Goal: Task Accomplishment & Management: Use online tool/utility

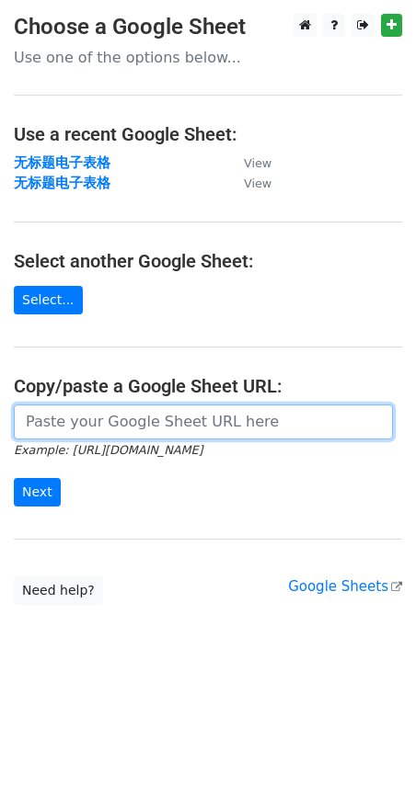
click at [97, 429] on input "url" at bounding box center [203, 422] width 379 height 35
paste input "https://docs.google.com/spreadsheets/d/1bqR4BNwDZsqm6ZnAYD4mQh-Vj0UKpO3dtMXiFrZ…"
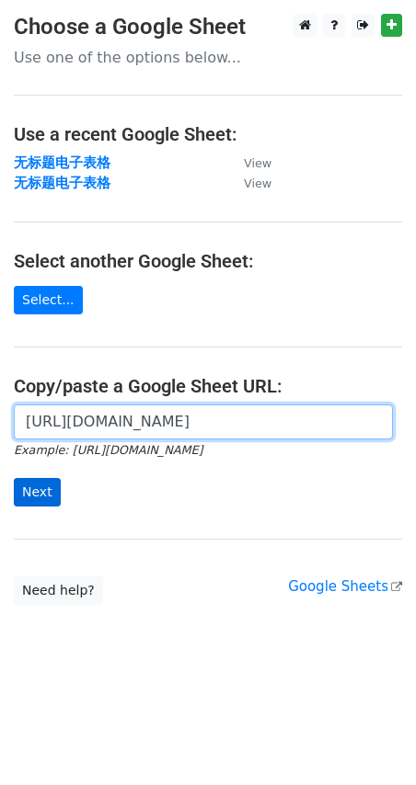
type input "https://docs.google.com/spreadsheets/d/1bqR4BNwDZsqm6ZnAYD4mQh-Vj0UKpO3dtMXiFrZ…"
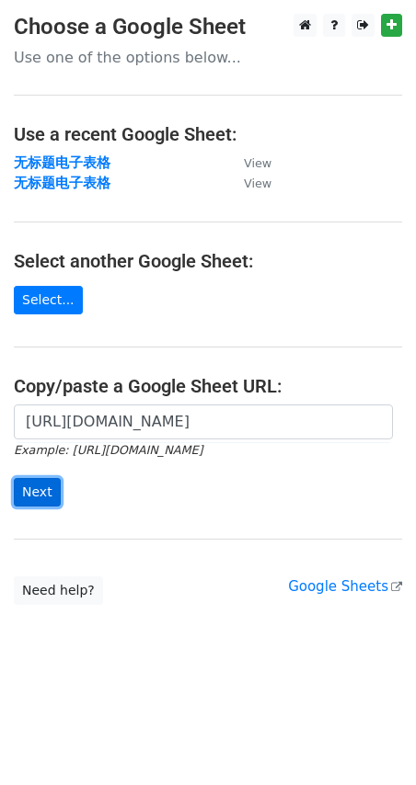
scroll to position [0, 0]
click at [29, 481] on input "Next" at bounding box center [37, 492] width 47 height 29
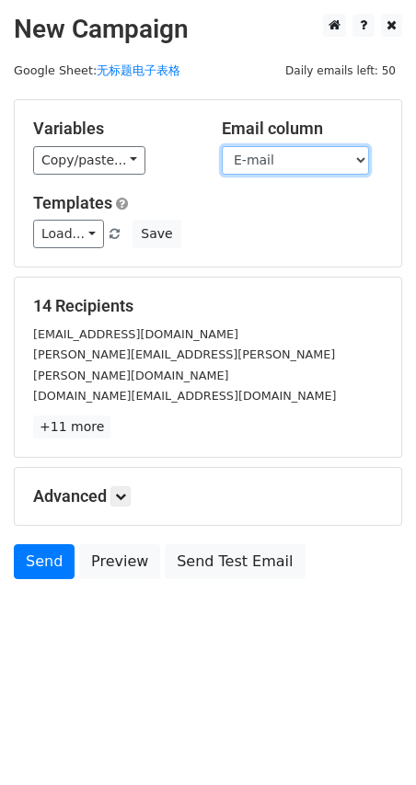
click at [322, 153] on select "Name E-mail" at bounding box center [295, 160] width 147 height 29
click at [222, 146] on select "Name E-mail" at bounding box center [295, 160] width 147 height 29
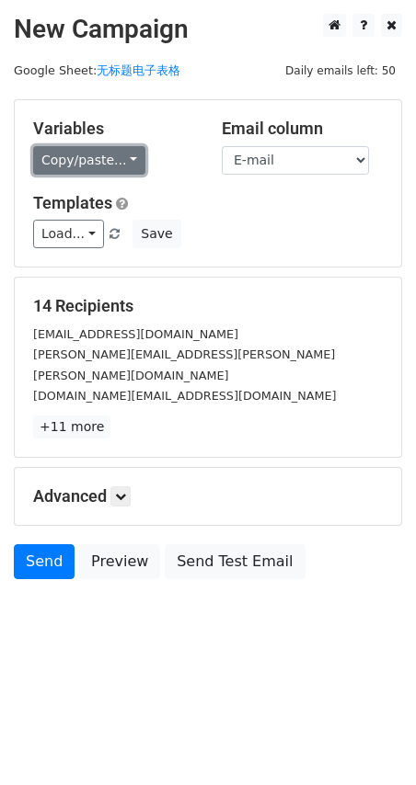
click at [120, 158] on link "Copy/paste..." at bounding box center [89, 160] width 112 height 29
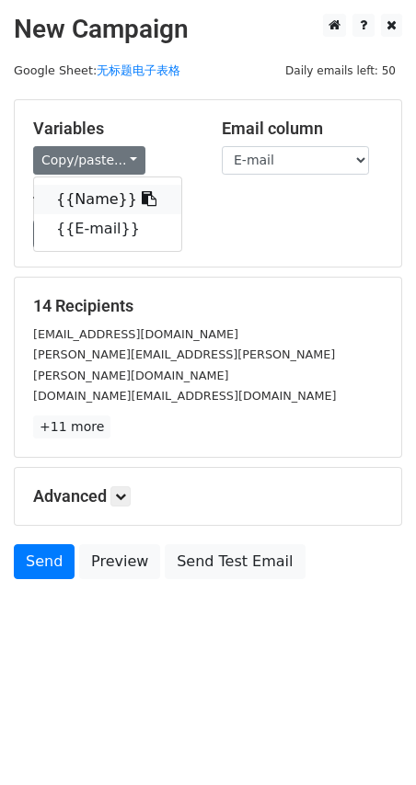
click at [105, 199] on link "{{Name}}" at bounding box center [107, 199] width 147 height 29
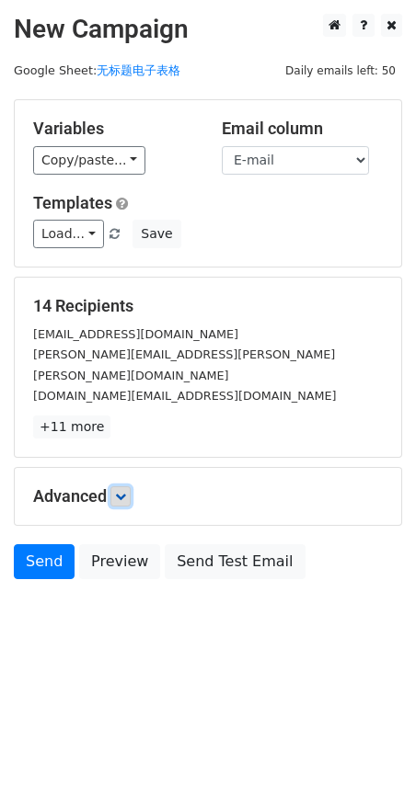
click at [120, 491] on icon at bounding box center [120, 496] width 11 height 11
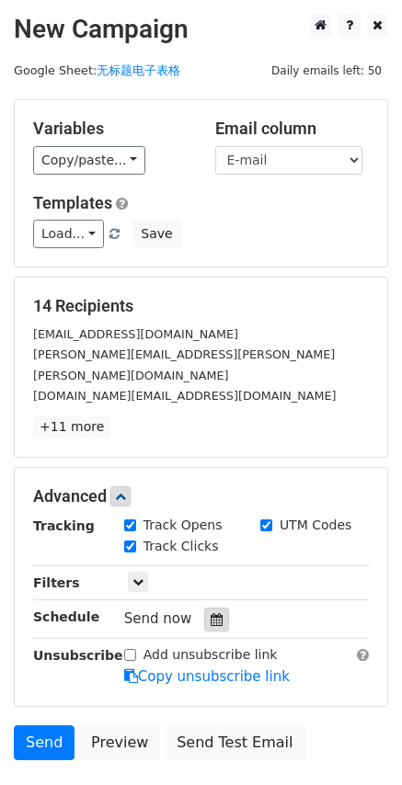
click at [212, 613] on icon at bounding box center [217, 619] width 12 height 13
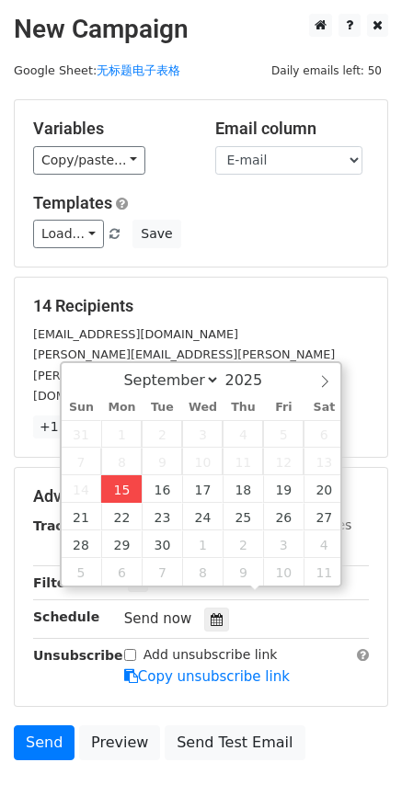
type input "[DATE] 18:09"
type input "06"
type input "09"
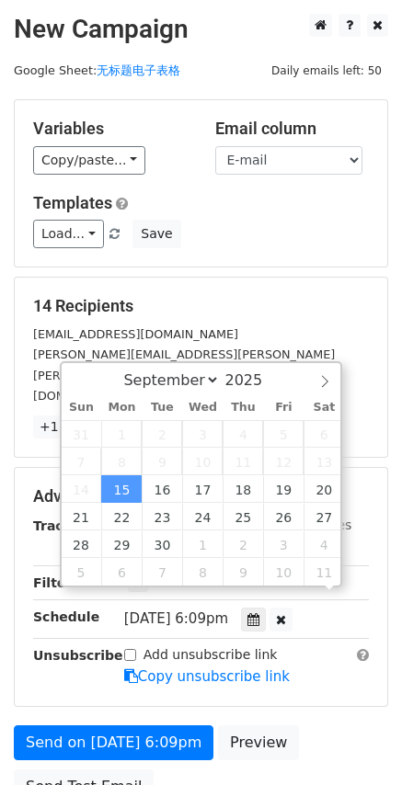
scroll to position [1, 0]
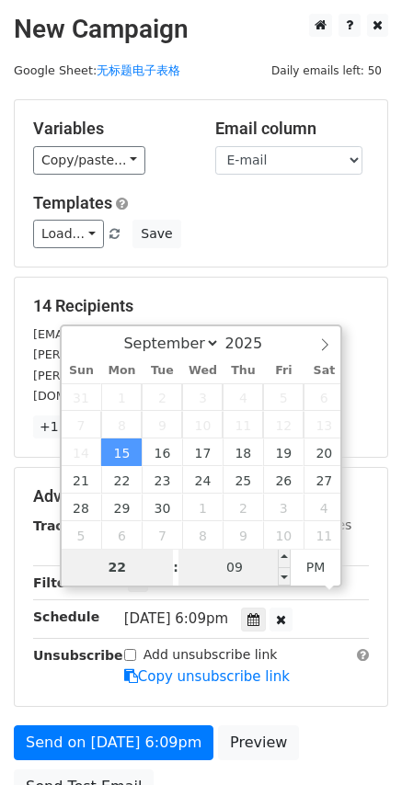
type input "22"
type input "[DATE] 22:09"
type input "10"
click at [251, 560] on input "09" at bounding box center [234, 567] width 112 height 37
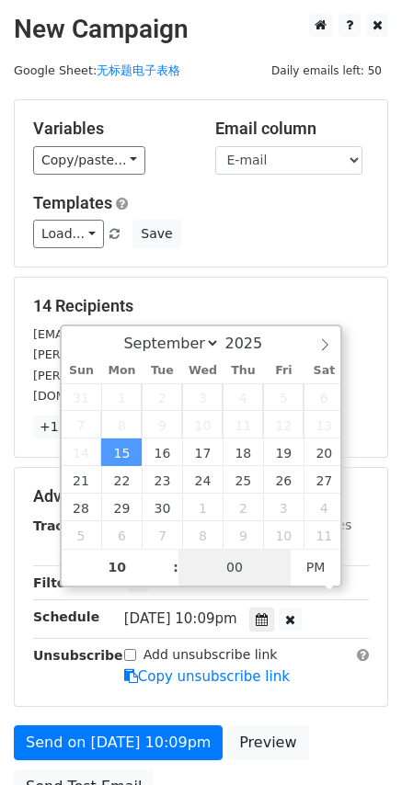
type input "00"
type input "[DATE] 22:00"
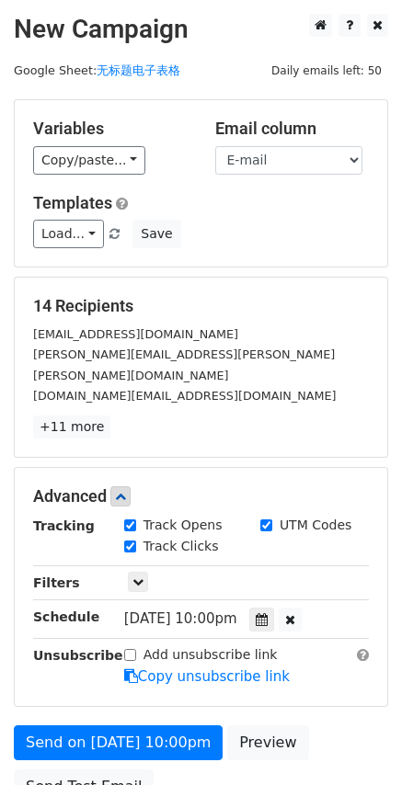
click at [374, 356] on div "[PERSON_NAME][EMAIL_ADDRESS][PERSON_NAME][PERSON_NAME][DOMAIN_NAME]" at bounding box center [200, 364] width 363 height 41
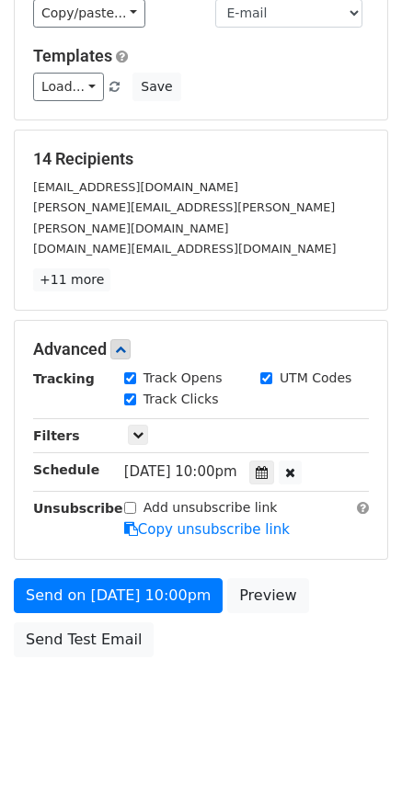
scroll to position [155, 0]
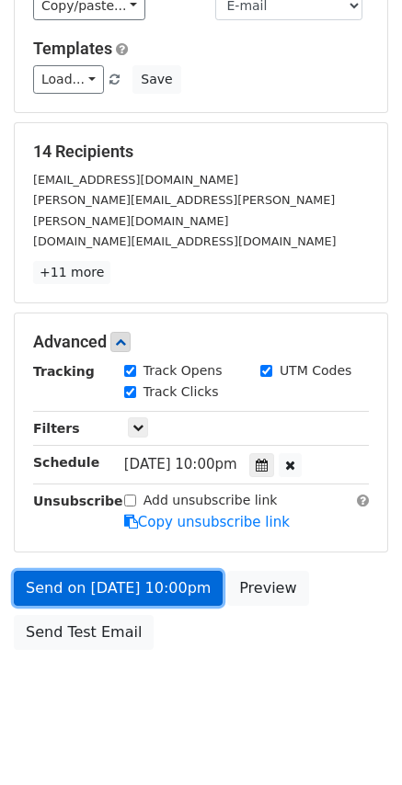
click at [121, 571] on link "Send on [DATE] 10:00pm" at bounding box center [118, 588] width 209 height 35
